Goal: Download file/media

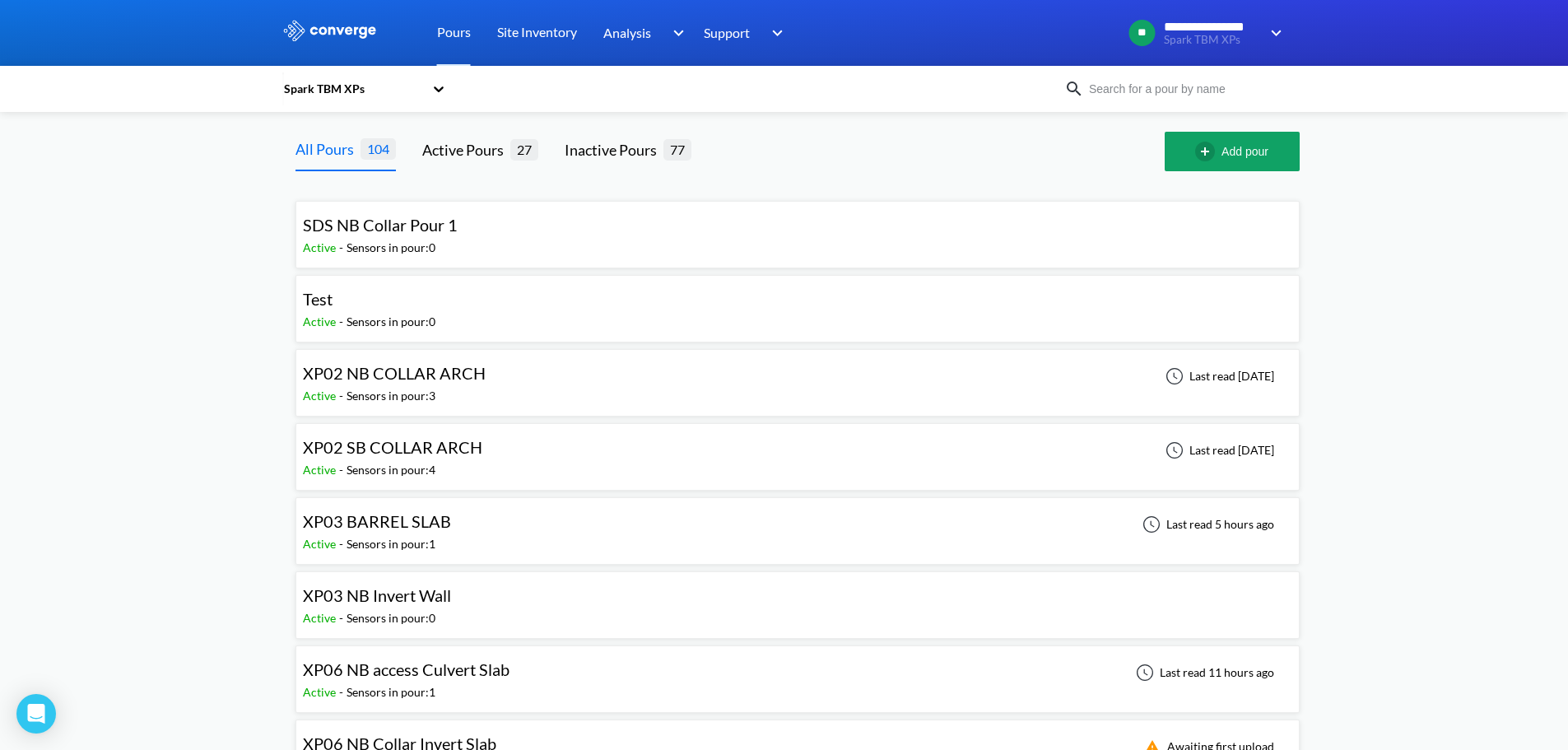
click at [1127, 85] on input at bounding box center [1184, 89] width 199 height 18
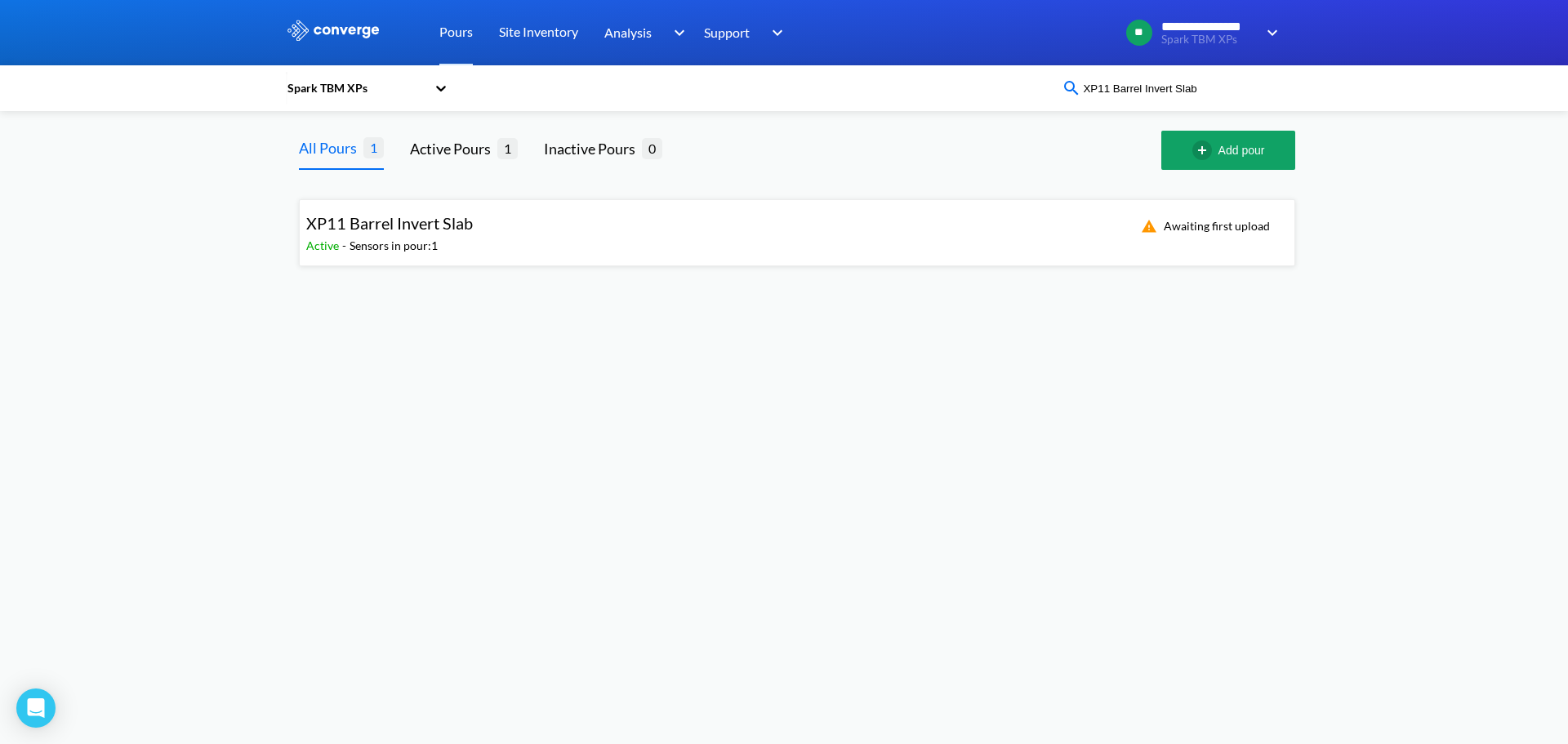
click at [1110, 86] on input "XP11 Barrel Invert Slab" at bounding box center [1179, 88] width 198 height 18
drag, startPoint x: 1207, startPoint y: 92, endPoint x: 1110, endPoint y: 94, distance: 97.0
click at [1110, 94] on input "XP12 Barrel Invert Slab" at bounding box center [1179, 88] width 198 height 18
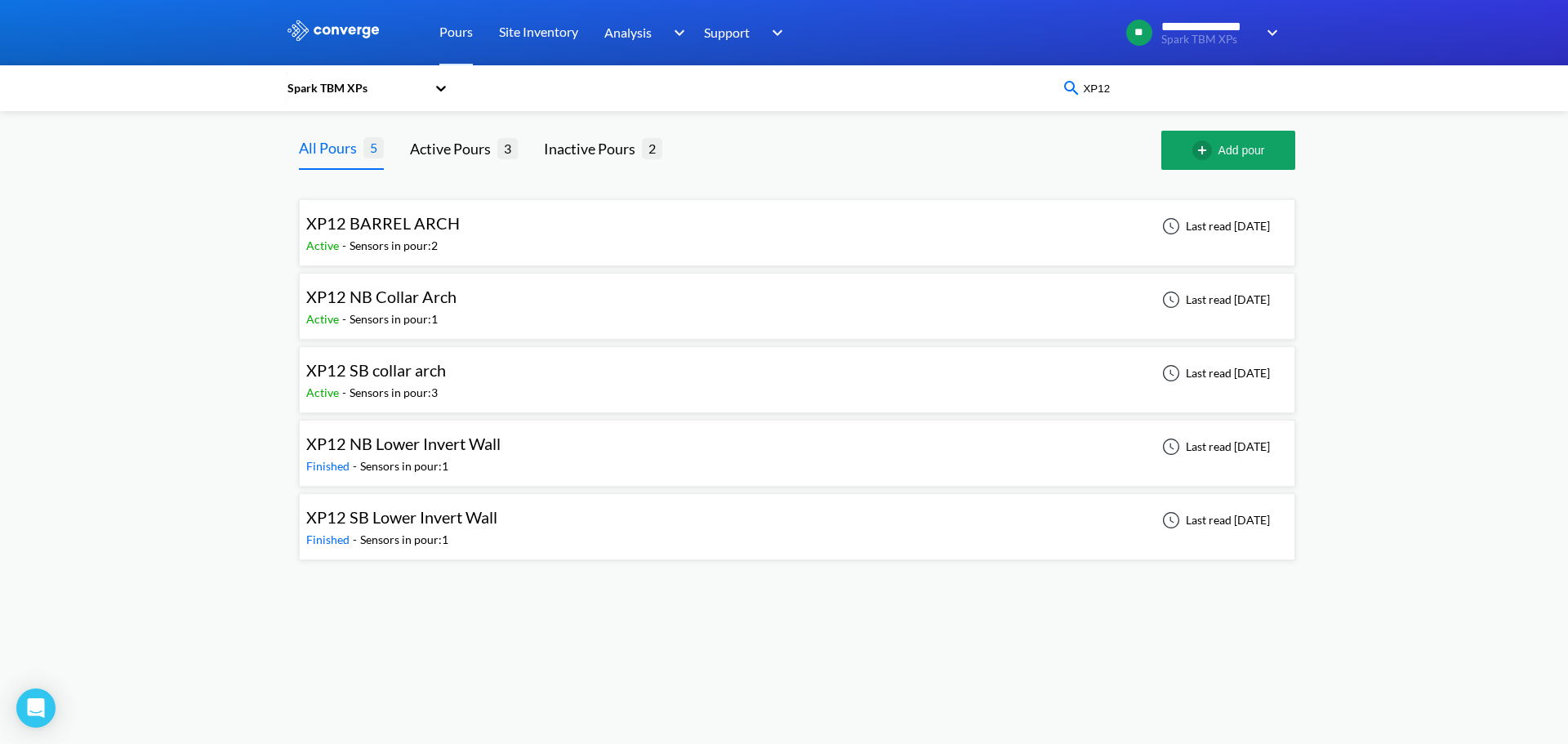
type input "XP12"
click at [554, 539] on div "XP12 SB Lower Invert Wall Finished - Sensors in pour: 1 Last read [DATE]" at bounding box center [797, 526] width 982 height 52
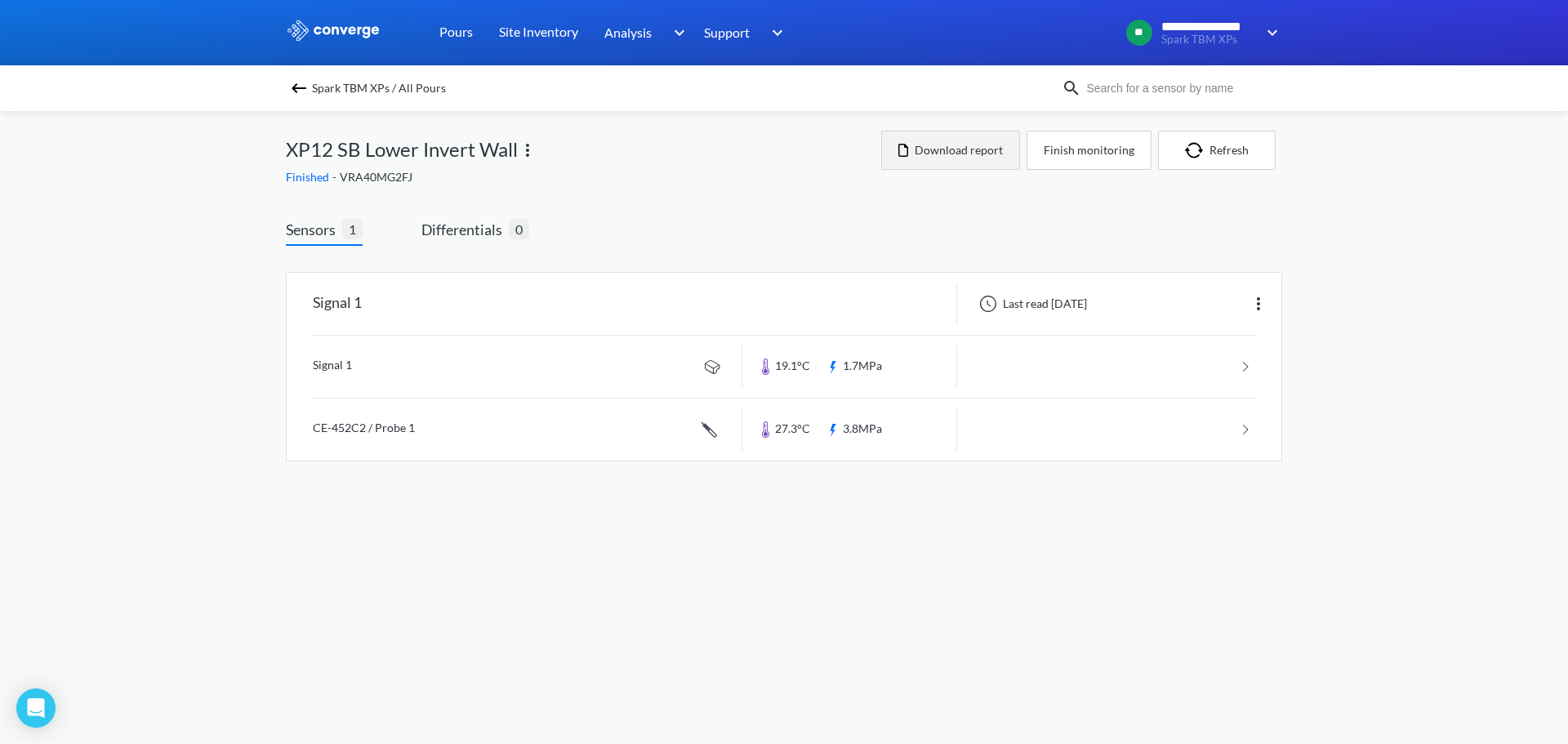
click at [992, 162] on button "Download report" at bounding box center [950, 150] width 139 height 39
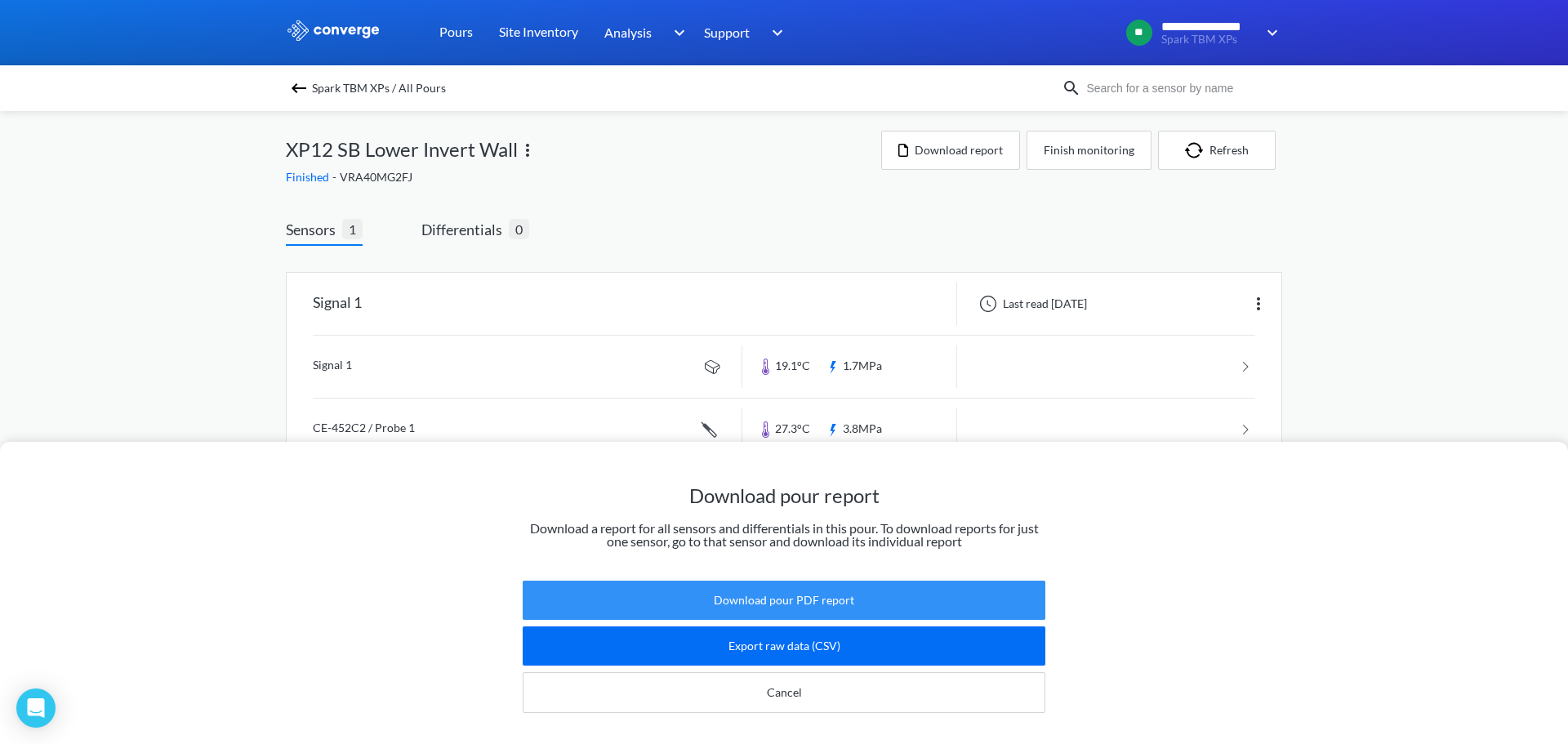
click at [838, 583] on button "Download pour PDF report" at bounding box center [784, 600] width 523 height 39
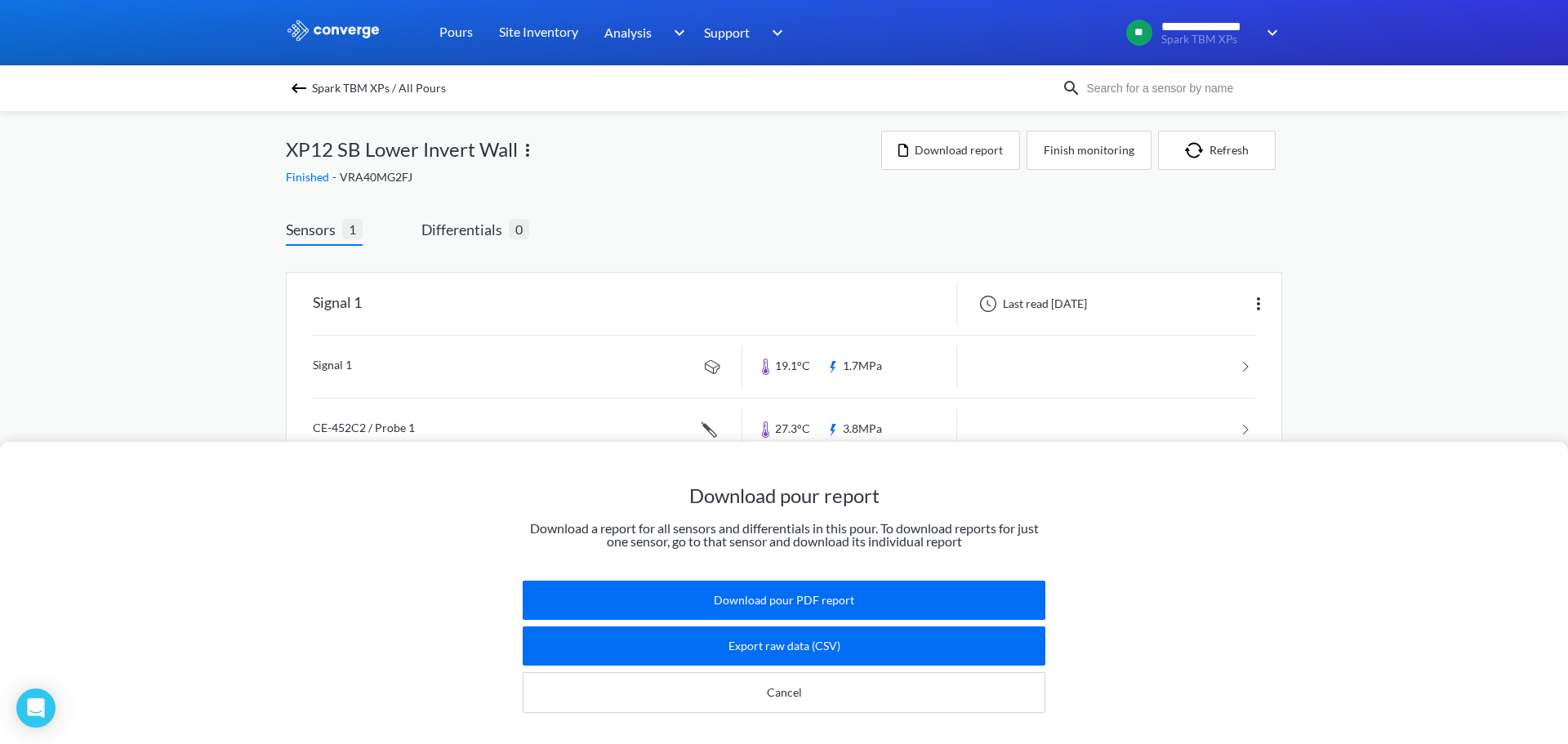
click at [1085, 85] on input at bounding box center [1179, 88] width 198 height 18
type input "XP13"
click at [1073, 84] on img at bounding box center [1071, 88] width 20 height 20
click at [1105, 85] on input "XP13" at bounding box center [1179, 88] width 198 height 18
click at [1216, 152] on div "Download pour report Download a report for all sensors and differentials in thi…" at bounding box center [784, 372] width 1568 height 744
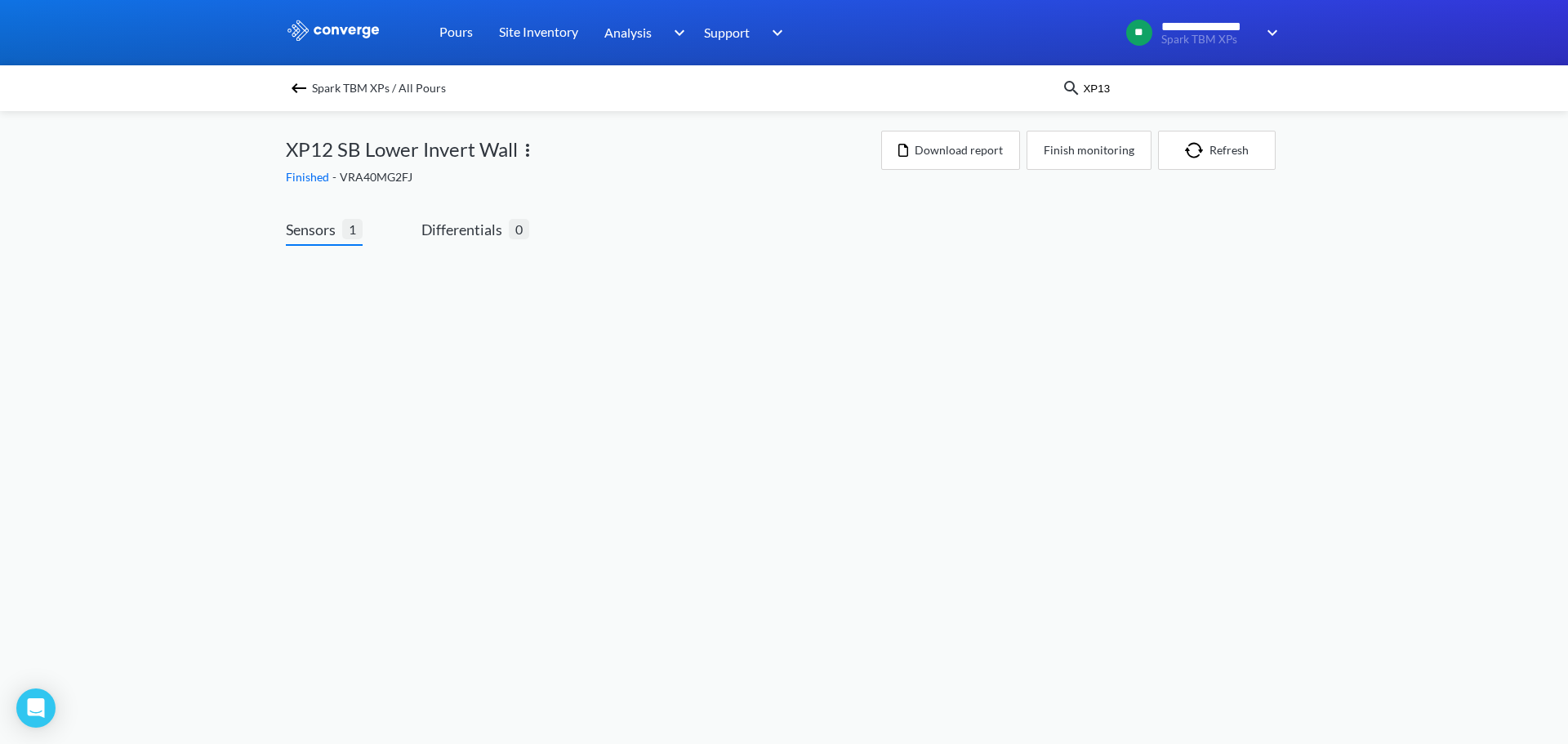
click at [1177, 112] on div "Spark TBM XPs / All Pours XP13 XP12 SB Lower Invert Wall Finished - VRA40MG2FJ …" at bounding box center [784, 201] width 996 height 180
drag, startPoint x: 1179, startPoint y: 100, endPoint x: 1184, endPoint y: 88, distance: 13.0
click at [1179, 99] on div "Spark TBM XPs / All Pours XP13" at bounding box center [784, 88] width 1568 height 46
click at [1184, 88] on input "XP13" at bounding box center [1179, 88] width 198 height 18
click at [348, 17] on div at bounding box center [784, 32] width 1568 height 66
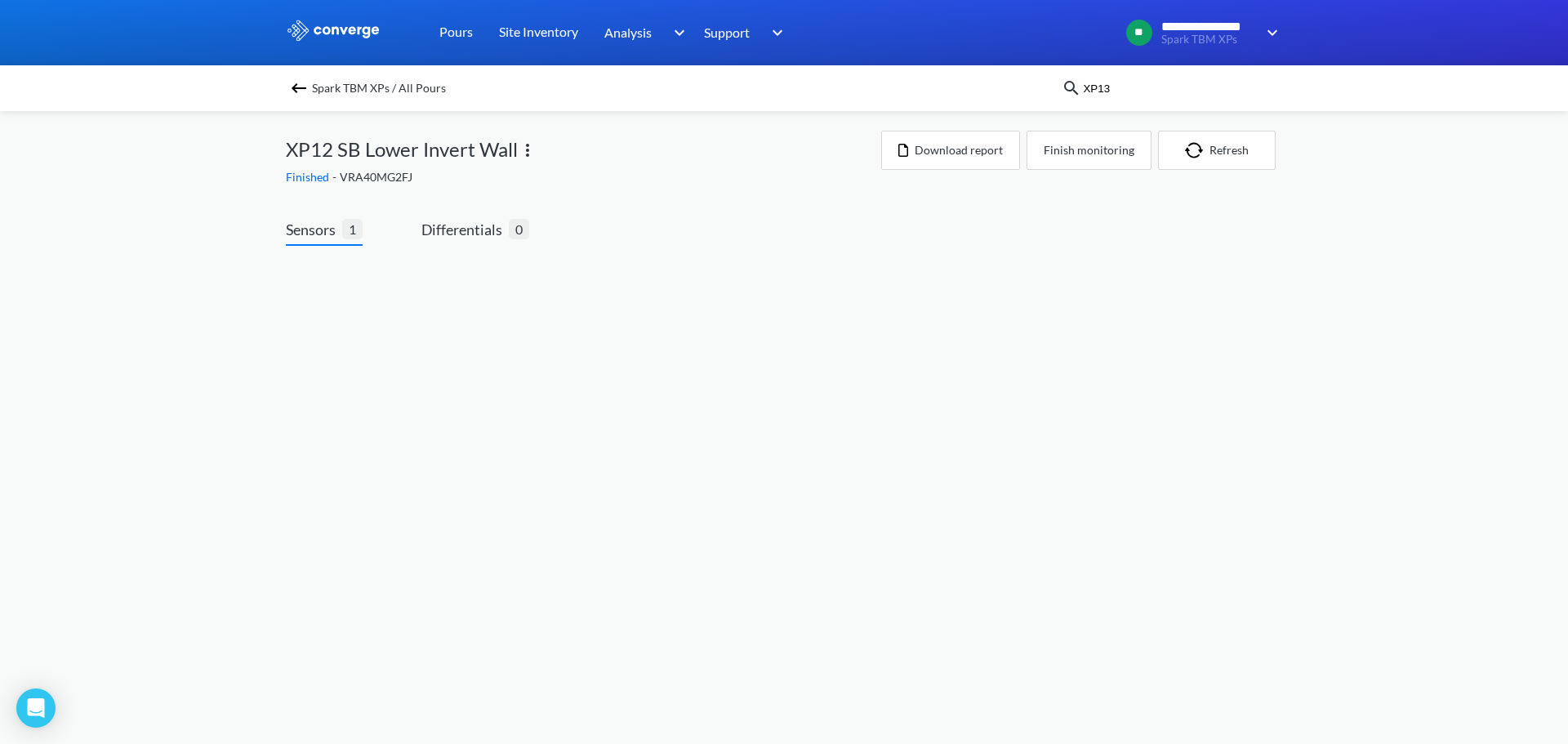
click at [350, 33] on img at bounding box center [333, 30] width 95 height 22
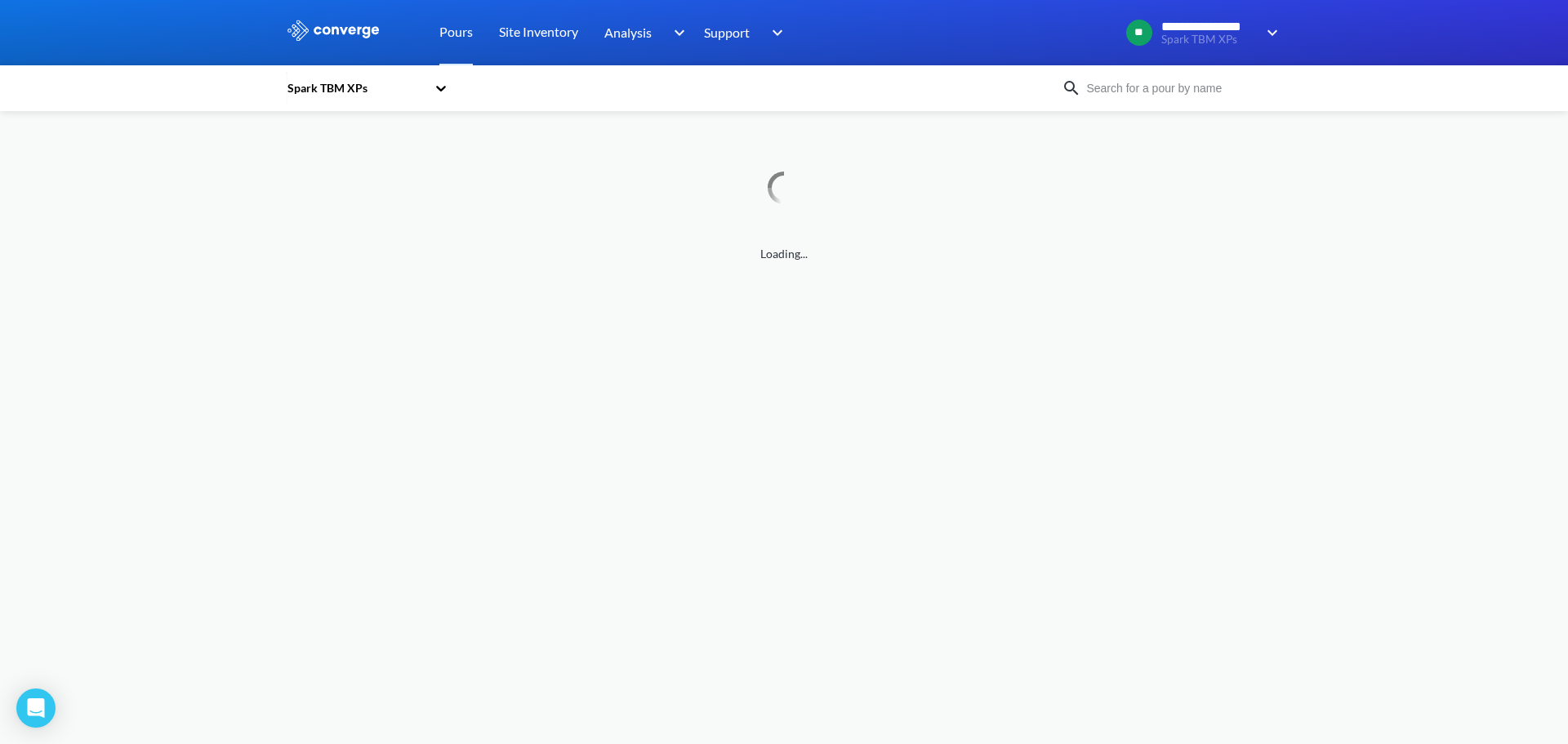
click at [1213, 87] on input at bounding box center [1179, 88] width 198 height 18
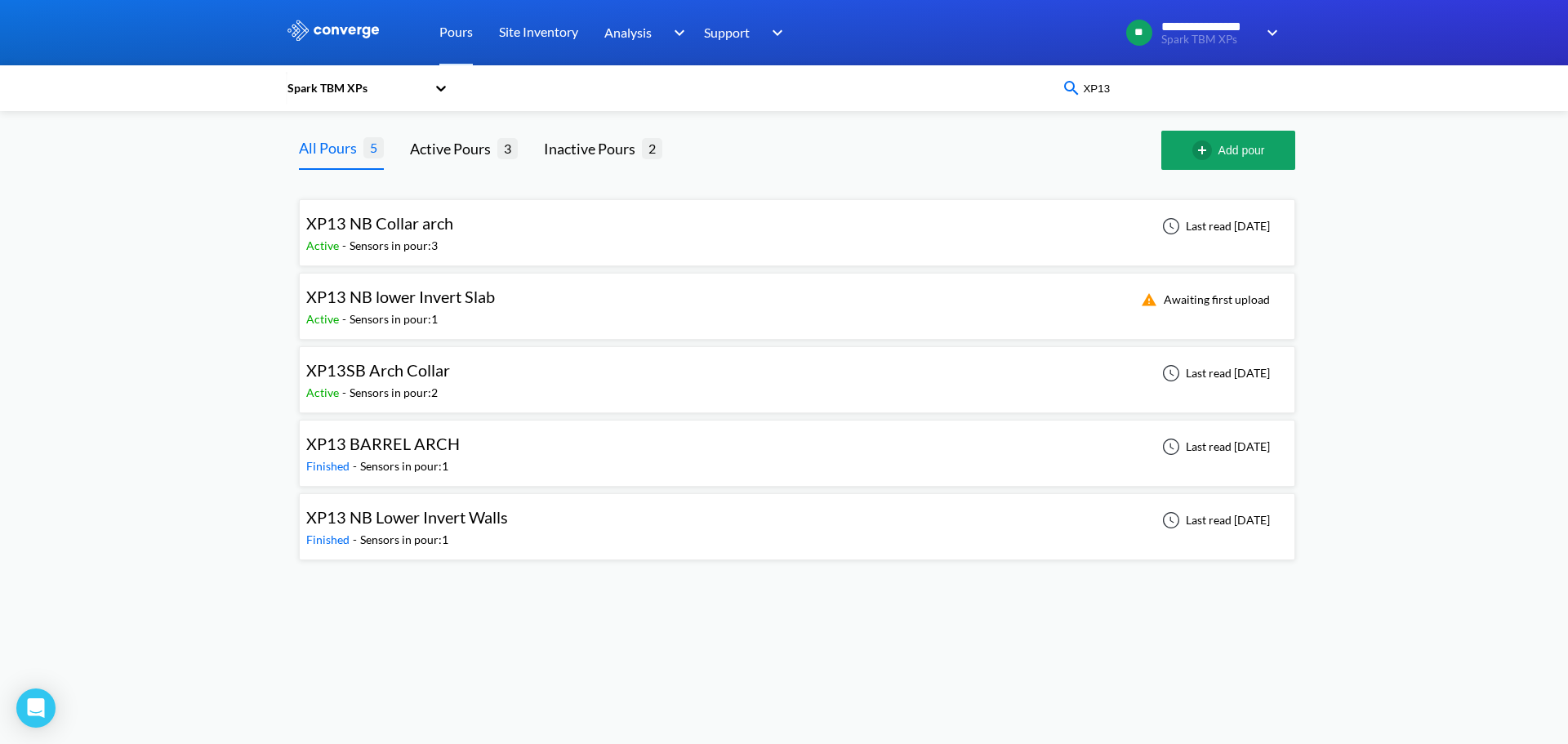
type input "XP13"
click at [1272, 391] on div "Last read [DATE]" at bounding box center [1219, 380] width 138 height 39
